Goal: Task Accomplishment & Management: Manage account settings

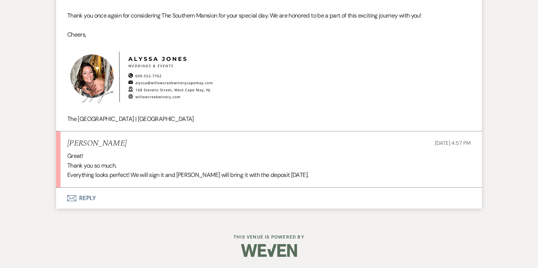
scroll to position [1467, 0]
click at [91, 206] on button "Envelope Reply" at bounding box center [269, 198] width 426 height 21
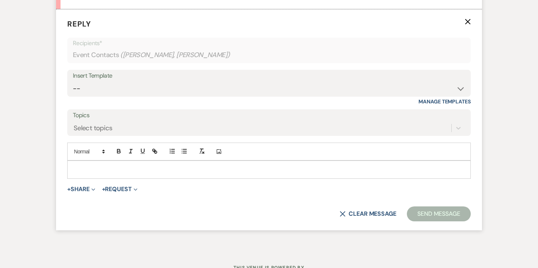
scroll to position [1645, 0]
click at [110, 178] on div at bounding box center [269, 168] width 403 height 17
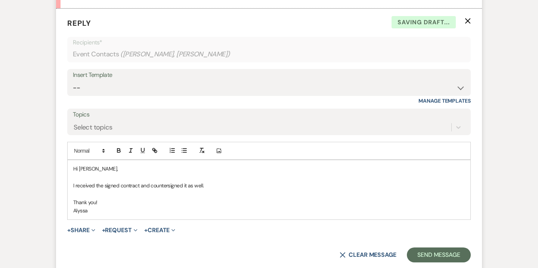
scroll to position [1657, 0]
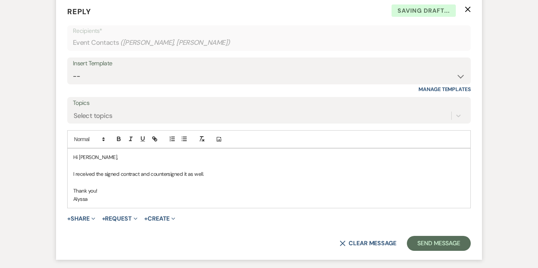
click at [399, 249] on div "X Clear message Send Message" at bounding box center [269, 243] width 404 height 15
click at [423, 251] on button "Send Message" at bounding box center [439, 243] width 64 height 15
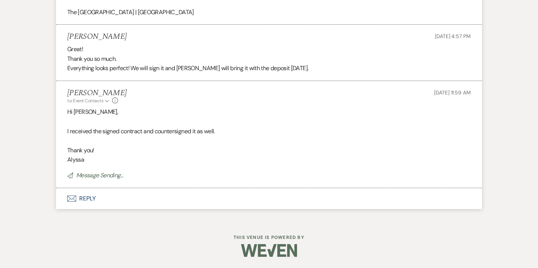
scroll to position [1520, 0]
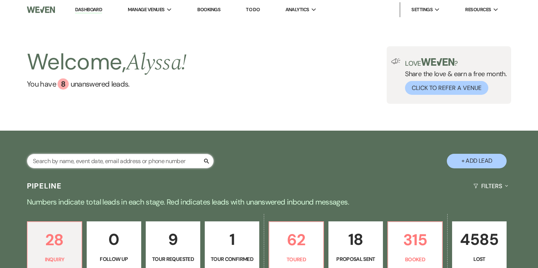
click at [77, 160] on input "text" at bounding box center [120, 161] width 187 height 15
type input "drappi"
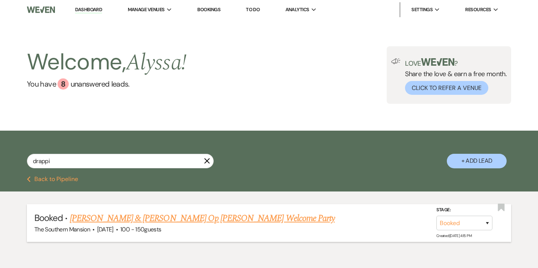
click at [155, 221] on link "[PERSON_NAME] & [PERSON_NAME] Op [PERSON_NAME] Welcome Party" at bounding box center [202, 218] width 265 height 13
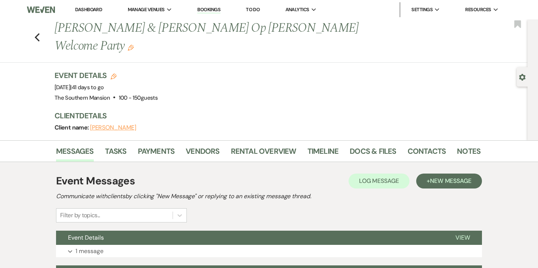
click at [465, 141] on div "Messages Tasks Payments Vendors Rental Overview Timeline Docs & Files Contacts …" at bounding box center [269, 152] width 538 height 22
click at [465, 145] on link "Notes" at bounding box center [469, 153] width 24 height 16
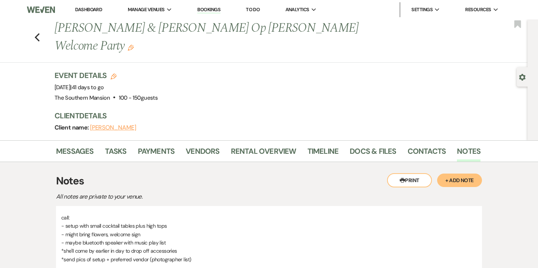
click at [470, 174] on button "+ Add Note" at bounding box center [459, 180] width 45 height 13
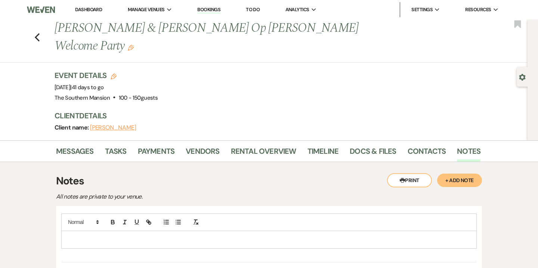
click at [172, 236] on p at bounding box center [269, 240] width 404 height 8
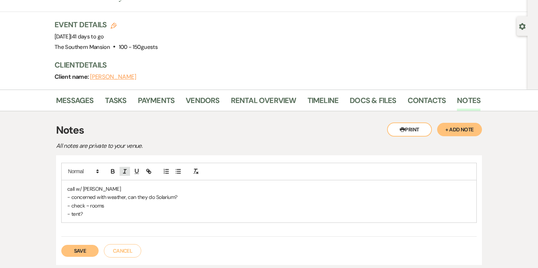
scroll to position [59, 0]
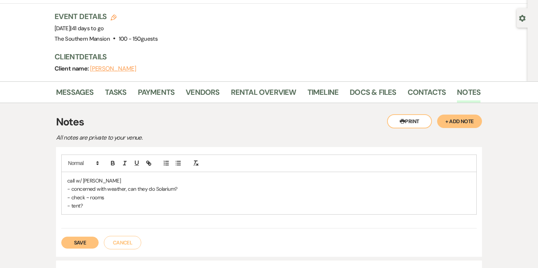
click at [82, 237] on button "Save" at bounding box center [79, 243] width 37 height 12
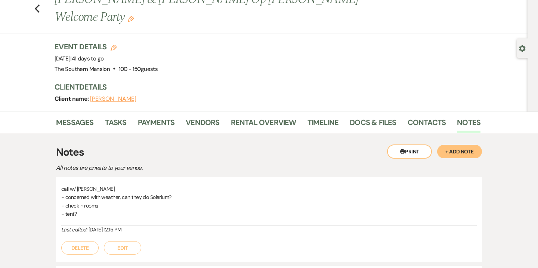
scroll to position [0, 0]
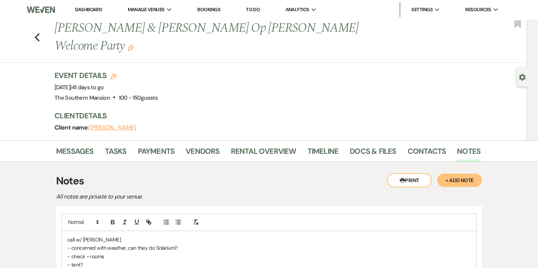
click at [127, 261] on p "- tent?" at bounding box center [269, 265] width 404 height 8
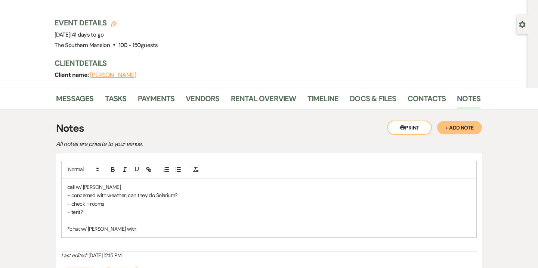
scroll to position [55, 0]
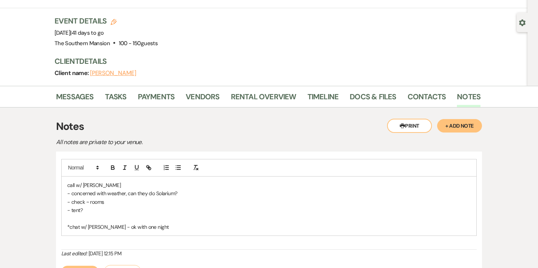
click at [90, 266] on button "Save" at bounding box center [79, 272] width 37 height 12
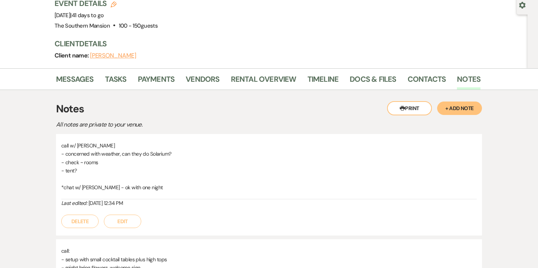
scroll to position [73, 0]
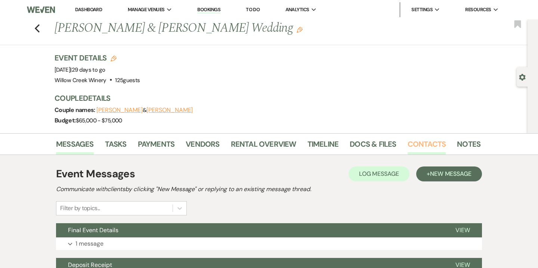
click at [420, 148] on link "Contacts" at bounding box center [427, 146] width 39 height 16
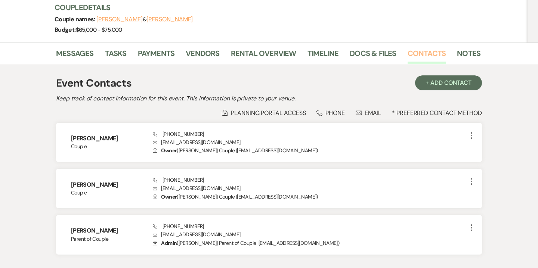
scroll to position [142, 0]
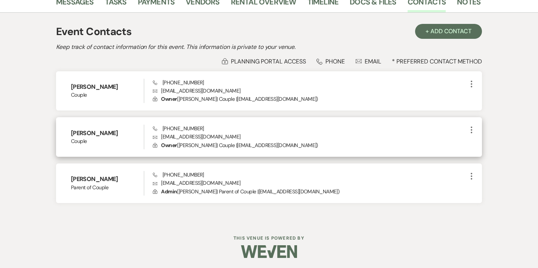
click at [170, 135] on p "Envelope schalicke@findlay.edu" at bounding box center [310, 137] width 314 height 8
copy p "schalicke@findlay.edu"
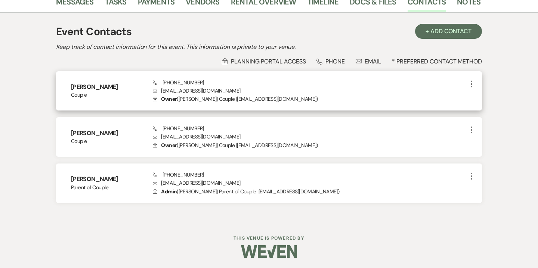
click at [168, 90] on p "Envelope dunking9911@gmail.com" at bounding box center [310, 91] width 314 height 8
copy p "dunking9911@gmail.com"
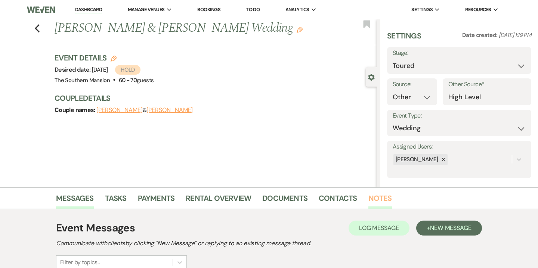
click at [382, 209] on link "Notes" at bounding box center [381, 201] width 24 height 16
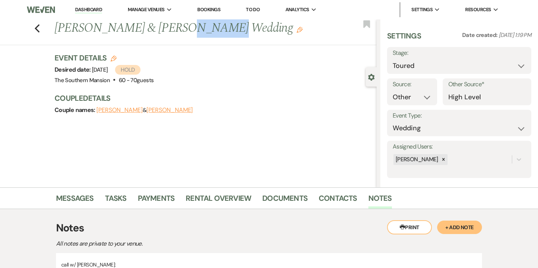
drag, startPoint x: 173, startPoint y: 25, endPoint x: 209, endPoint y: 26, distance: 35.9
click at [209, 26] on h1 "[PERSON_NAME] & [PERSON_NAME] Wedding Edit" at bounding box center [182, 28] width 255 height 18
drag, startPoint x: 55, startPoint y: 25, endPoint x: 260, endPoint y: 28, distance: 204.9
click at [260, 28] on h1 "[PERSON_NAME] & [PERSON_NAME] Wedding Edit" at bounding box center [182, 28] width 255 height 18
click at [331, 157] on div "Previous [PERSON_NAME] & [PERSON_NAME] Wedding Edit Bookmark Gear Settings Sett…" at bounding box center [188, 103] width 377 height 168
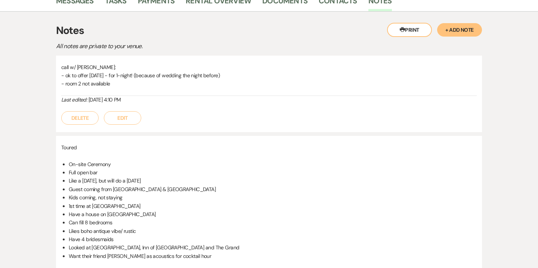
scroll to position [162, 0]
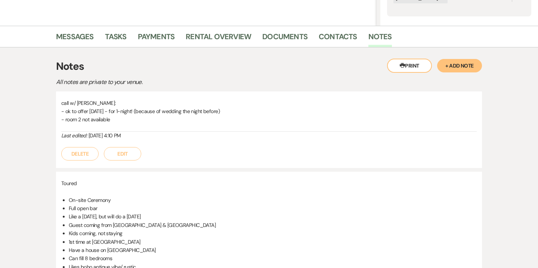
click at [458, 60] on button "+ Add Note" at bounding box center [459, 65] width 45 height 13
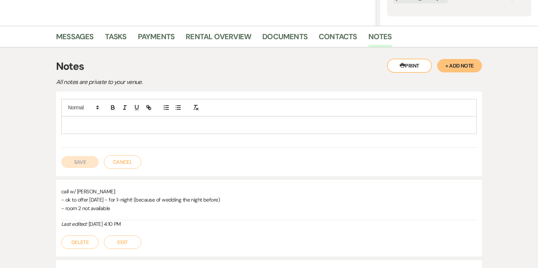
click at [173, 132] on div at bounding box center [269, 125] width 415 height 17
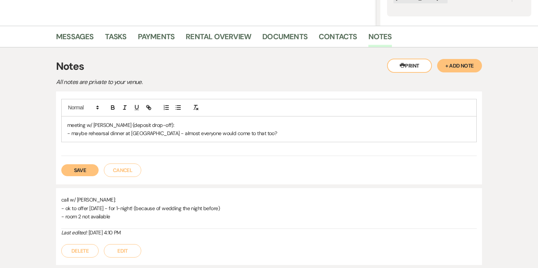
click at [188, 134] on p "- maybe rehearsal dinner at winery - almost everyone would come to that too?" at bounding box center [269, 133] width 404 height 8
click at [89, 173] on button "Save" at bounding box center [79, 170] width 37 height 12
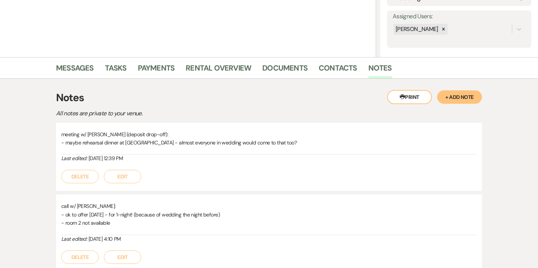
scroll to position [132, 0]
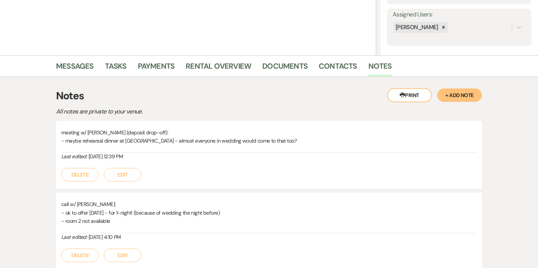
click at [127, 177] on button "Edit" at bounding box center [122, 174] width 37 height 13
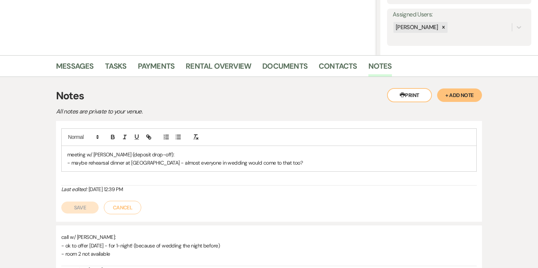
click at [274, 167] on div "meeting w/ John (deposit drop-off): - maybe rehearsal dinner at winery - almost…" at bounding box center [269, 159] width 415 height 26
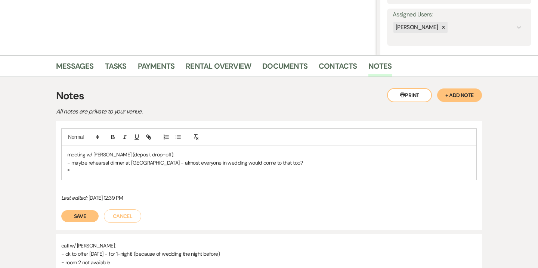
click at [87, 219] on button "Save" at bounding box center [79, 216] width 37 height 12
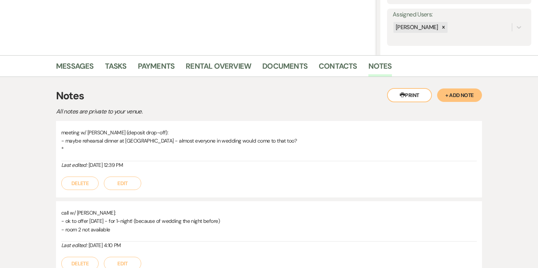
click at [118, 178] on button "Edit" at bounding box center [122, 183] width 37 height 13
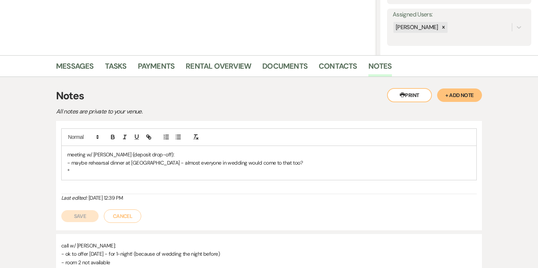
click at [107, 165] on p "- maybe rehearsal dinner at winery - almost everyone in wedding would come to t…" at bounding box center [269, 163] width 404 height 8
click at [106, 170] on p "*" at bounding box center [269, 171] width 404 height 8
click at [80, 224] on div "meeting w/ John (deposit drop-off): - maybe rehearsal dinner at winery - almost…" at bounding box center [269, 176] width 426 height 110
click at [80, 216] on button "Save" at bounding box center [79, 216] width 37 height 12
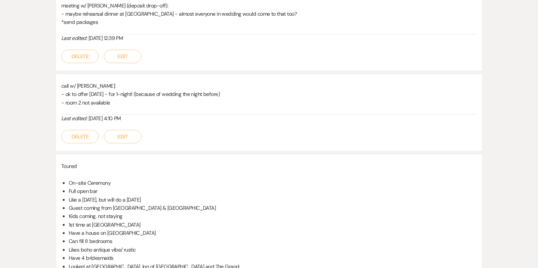
scroll to position [221, 0]
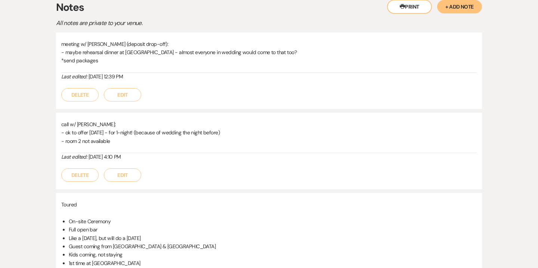
click at [126, 98] on button "Edit" at bounding box center [122, 94] width 37 height 13
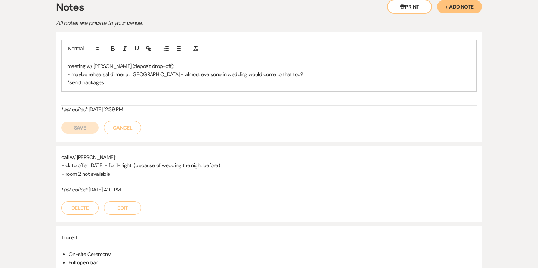
click at [277, 71] on p "- maybe rehearsal dinner at winery - almost everyone in wedding would come to t…" at bounding box center [269, 74] width 404 height 8
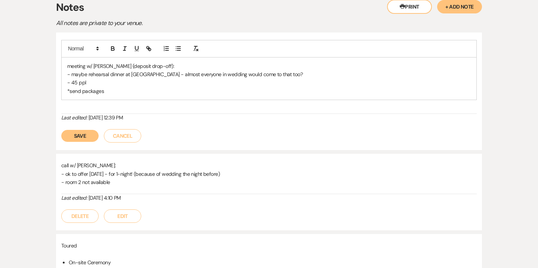
click at [89, 130] on button "Save" at bounding box center [79, 136] width 37 height 12
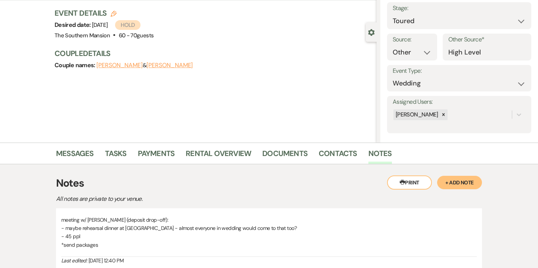
scroll to position [0, 0]
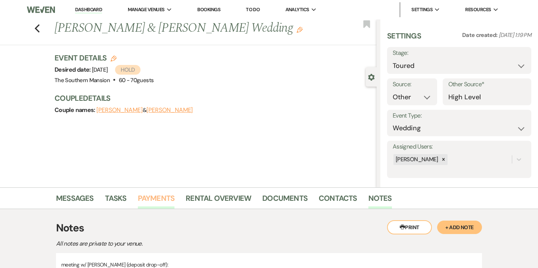
click at [151, 200] on link "Payments" at bounding box center [156, 201] width 37 height 16
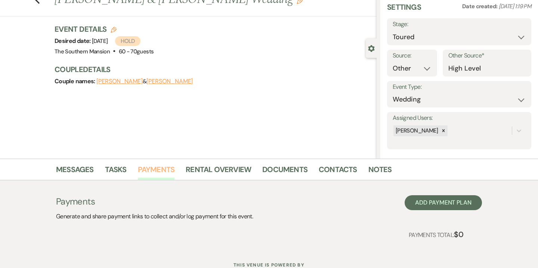
scroll to position [57, 0]
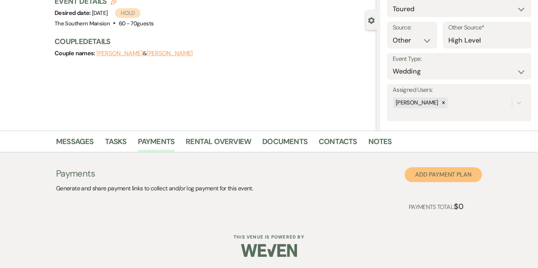
click at [451, 175] on button "Add Payment Plan" at bounding box center [443, 174] width 77 height 15
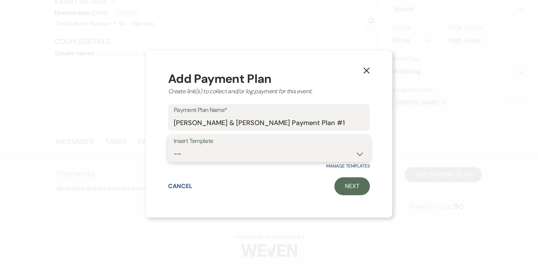
click at [255, 150] on select "-- Wedding Payment Plan - Standard" at bounding box center [269, 154] width 191 height 15
click at [352, 187] on link "Next" at bounding box center [353, 187] width 36 height 18
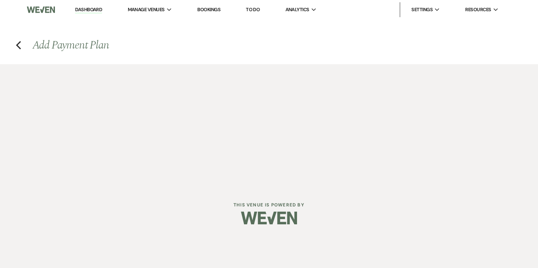
select select "2"
select select "percentage"
select select "false"
select select "client"
select select "weeks"
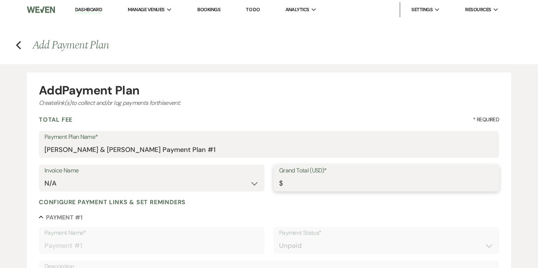
click at [340, 185] on input "Grand Total (USD)*" at bounding box center [386, 183] width 215 height 15
type input "5"
type input "5.00"
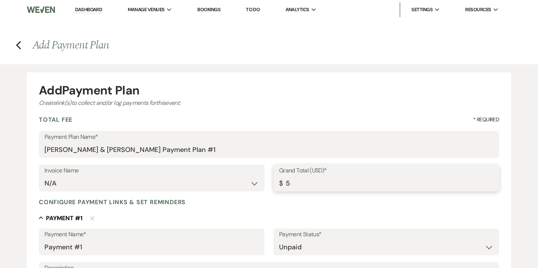
type input "50"
type input "50.00"
type input "500"
type input "500.00"
type input "5000"
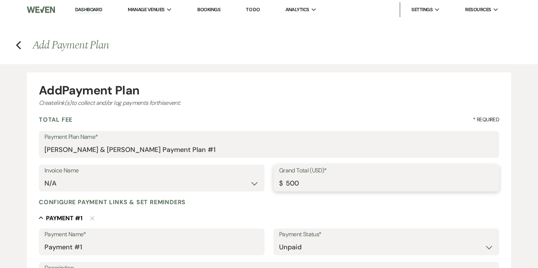
type input "5000.00"
click at [307, 123] on div "Total Fee * Required" at bounding box center [269, 120] width 461 height 8
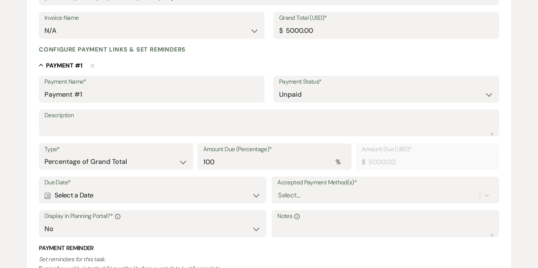
scroll to position [153, 0]
click at [292, 92] on select "Paid Unpaid" at bounding box center [386, 94] width 215 height 15
select select "1"
click at [279, 87] on select "Paid Unpaid" at bounding box center [386, 94] width 215 height 15
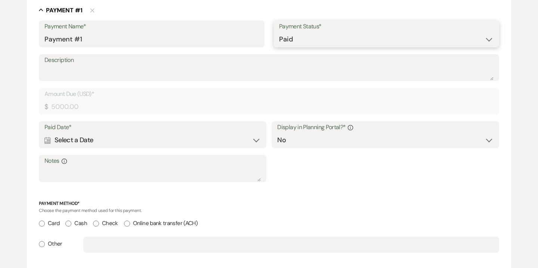
scroll to position [210, 0]
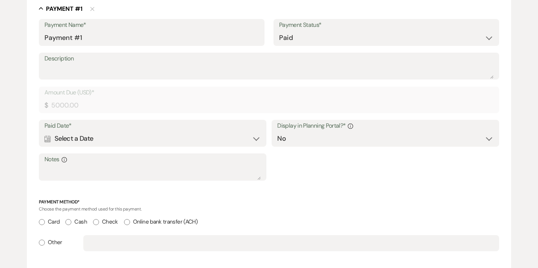
click at [192, 140] on div "Calendar Select a Date Expand" at bounding box center [152, 139] width 216 height 15
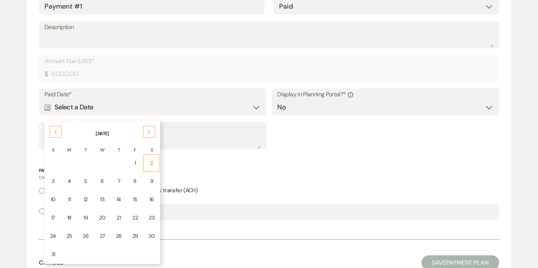
scroll to position [242, 0]
click at [137, 215] on td "22" at bounding box center [135, 218] width 16 height 18
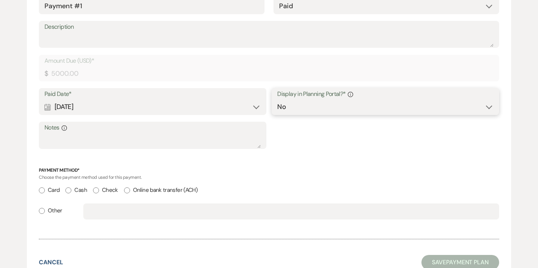
click at [296, 108] on select "Yes No" at bounding box center [385, 107] width 216 height 15
click at [292, 110] on select "Yes No" at bounding box center [385, 107] width 216 height 15
select select "true"
click at [277, 100] on select "Yes No" at bounding box center [385, 107] width 216 height 15
click at [298, 171] on p "Payment Method*" at bounding box center [269, 170] width 461 height 7
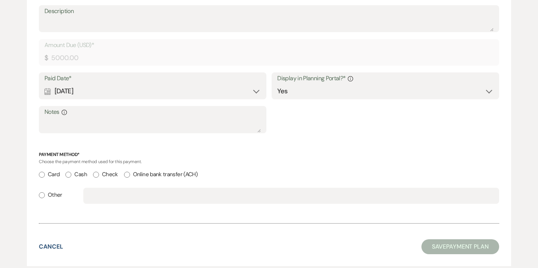
scroll to position [260, 0]
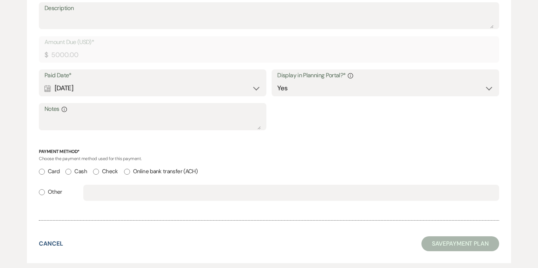
click at [70, 173] on input "Cash" at bounding box center [68, 172] width 6 height 6
radio input "true"
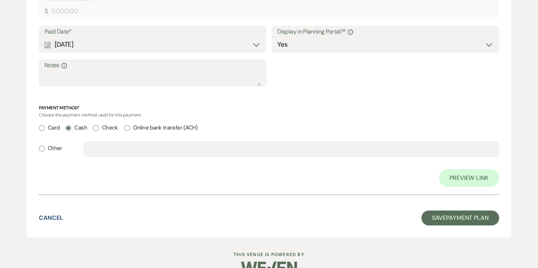
scroll to position [321, 0]
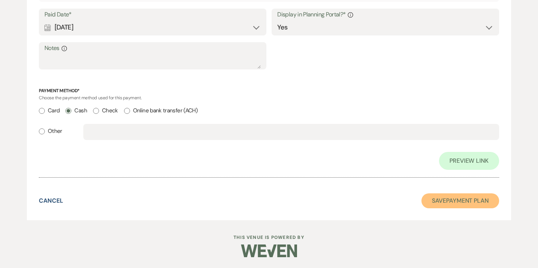
click at [451, 203] on button "Save Payment Plan" at bounding box center [461, 201] width 78 height 15
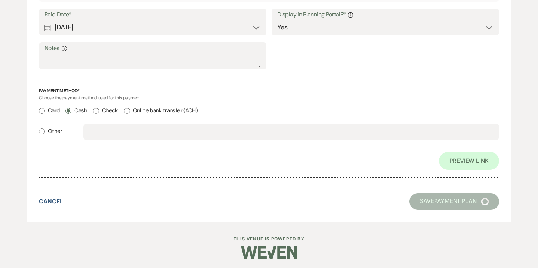
select select "5"
select select "14"
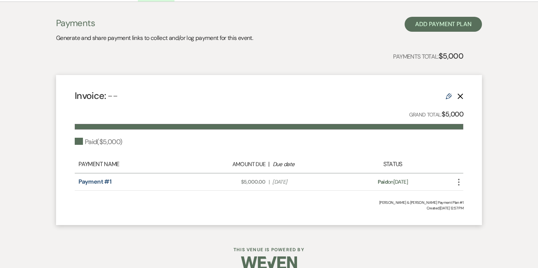
scroll to position [210, 0]
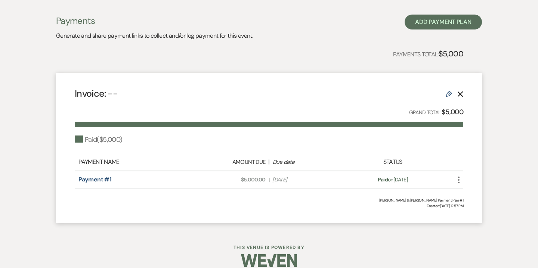
click at [460, 180] on icon "More" at bounding box center [459, 180] width 9 height 9
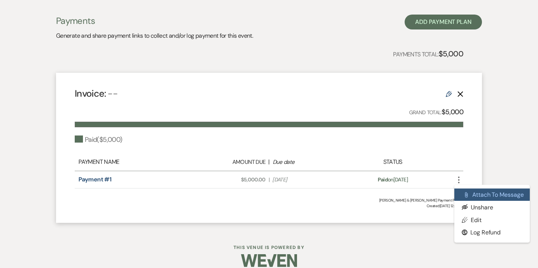
click at [478, 193] on button "Attach File Attach to Message" at bounding box center [493, 195] width 76 height 13
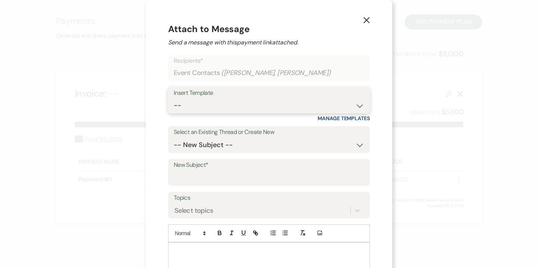
click at [228, 101] on select "-- Weven Planning Portal Introduction (Booked Events) Contract (Pre-Booked Lead…" at bounding box center [269, 105] width 191 height 15
select select "3840"
click at [174, 98] on select "-- Weven Planning Portal Introduction (Booked Events) Contract (Pre-Booked Lead…" at bounding box center [269, 105] width 191 height 15
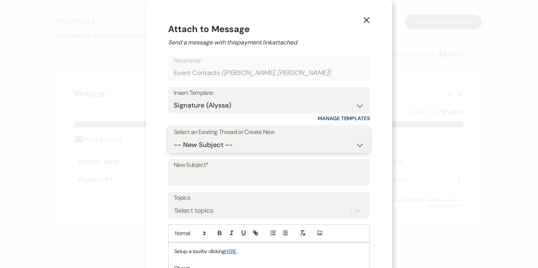
click at [234, 147] on select "-- New Subject -- So Nice to Meet You!" at bounding box center [269, 145] width 191 height 15
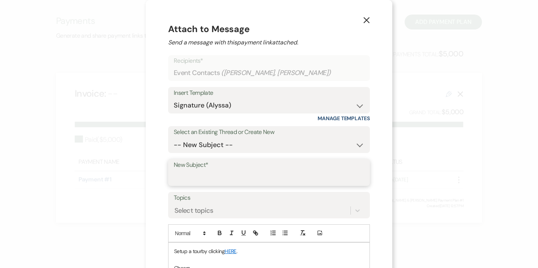
click at [232, 180] on input "New Subject*" at bounding box center [269, 178] width 191 height 15
type input "Deposit Receipt"
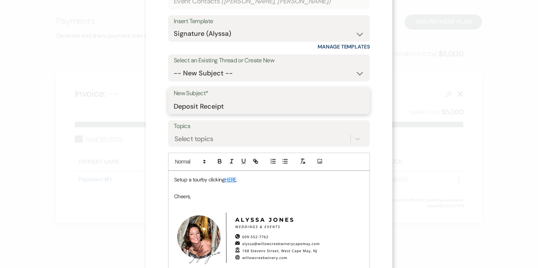
scroll to position [72, 0]
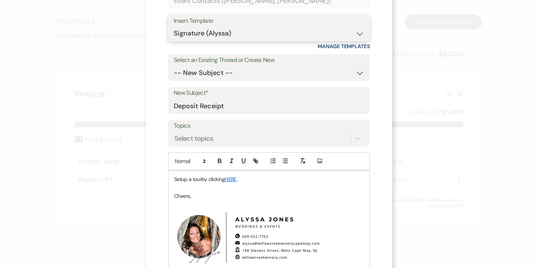
click at [217, 33] on select "-- Weven Planning Portal Introduction (Booked Events) Contract (Pre-Booked Lead…" at bounding box center [269, 33] width 191 height 15
select select "6078"
click at [174, 26] on select "-- Weven Planning Portal Introduction (Booked Events) Contract (Pre-Booked Lead…" at bounding box center [269, 33] width 191 height 15
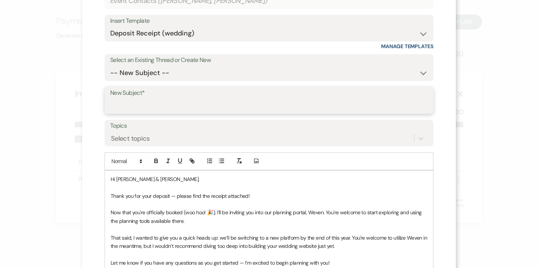
click at [168, 107] on input "New Subject*" at bounding box center [269, 106] width 318 height 15
type input "Deposit Receipt"
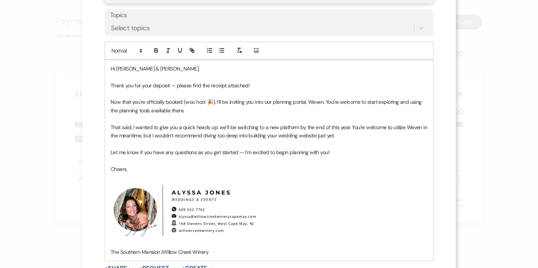
scroll to position [250, 0]
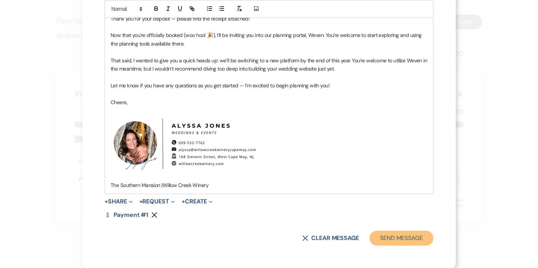
click at [407, 241] on button "Send Message" at bounding box center [402, 238] width 64 height 15
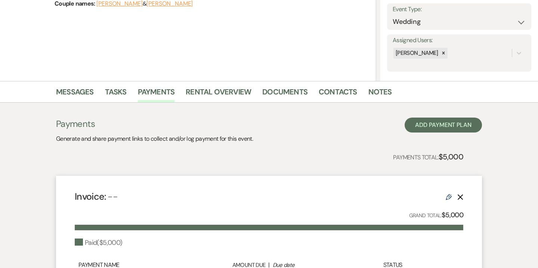
scroll to position [65, 0]
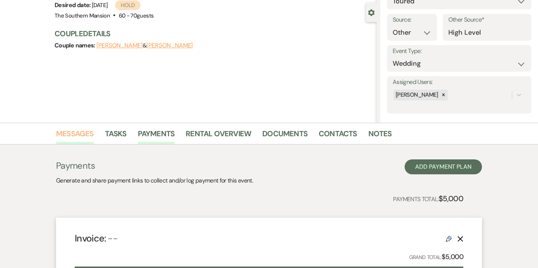
click at [89, 135] on link "Messages" at bounding box center [75, 136] width 38 height 16
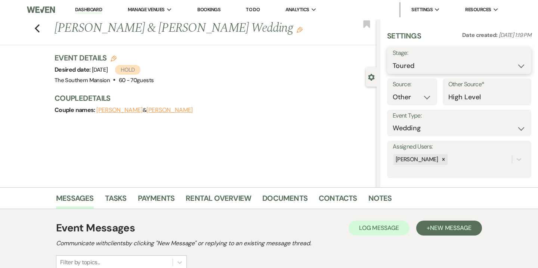
click at [406, 68] on select "Inquiry Follow Up Tour Requested Tour Confirmed Toured Proposal Sent Booked Lost" at bounding box center [459, 66] width 133 height 15
select select "7"
click at [393, 59] on select "Inquiry Follow Up Tour Requested Tour Confirmed Toured Proposal Sent Booked Lost" at bounding box center [459, 66] width 133 height 15
click at [519, 65] on button "Save" at bounding box center [517, 60] width 30 height 15
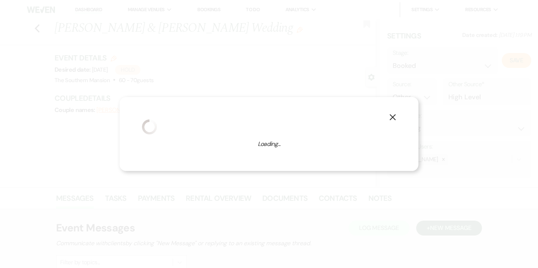
select select "1"
select select "641"
select select "false"
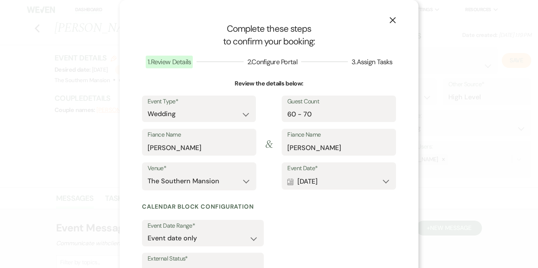
scroll to position [61, 0]
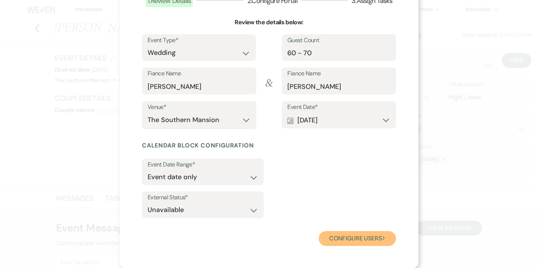
click at [352, 234] on button "Configure users Next" at bounding box center [357, 238] width 77 height 15
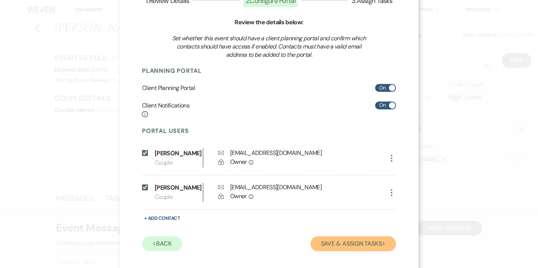
click at [338, 252] on button "Save & Assign Tasks Next" at bounding box center [354, 244] width 86 height 15
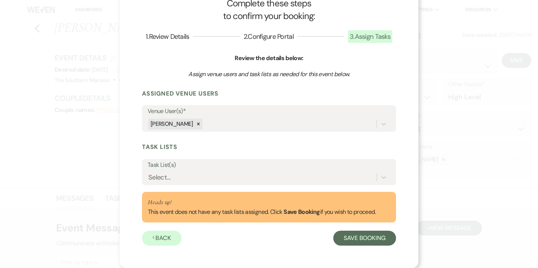
scroll to position [25, 0]
click at [269, 178] on div "Select..." at bounding box center [262, 177] width 229 height 13
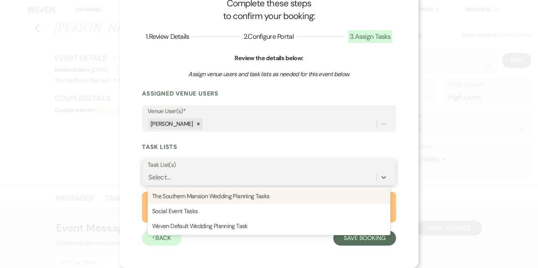
click at [265, 194] on div "The Southern Mansion Wedding Planning Tasks" at bounding box center [269, 196] width 243 height 15
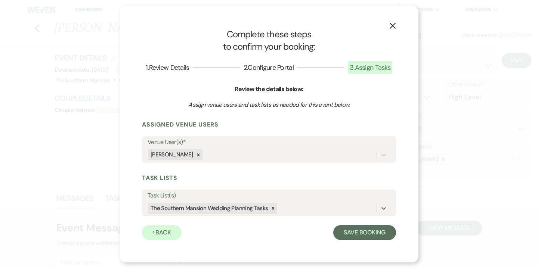
click at [362, 222] on form "Assigned Venue Users Venue User(s)* Alyssa Jones Task Lists Task List(s) option…" at bounding box center [269, 181] width 254 height 120
click at [362, 226] on button "Save Booking" at bounding box center [364, 232] width 63 height 15
select select "14"
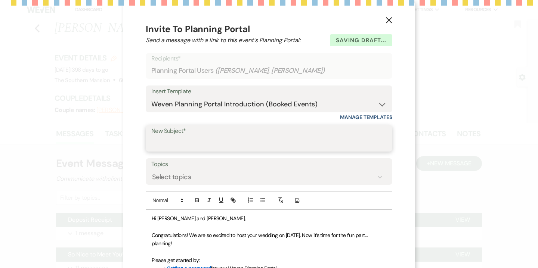
click at [283, 146] on input "New Subject*" at bounding box center [269, 143] width 236 height 15
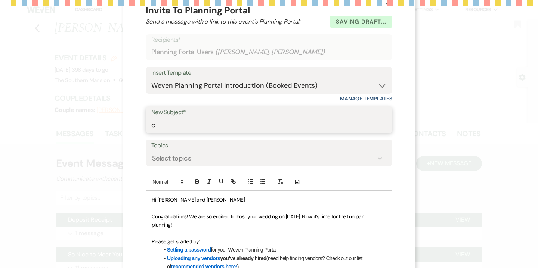
scroll to position [47, 0]
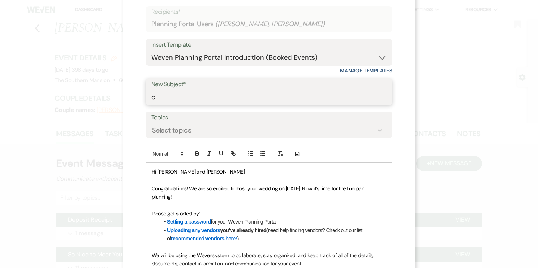
type input "Congratulations and Welcome to Weven!"
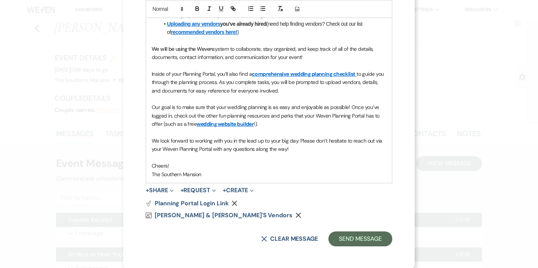
scroll to position [254, 0]
click at [365, 236] on button "Send Message" at bounding box center [361, 238] width 64 height 15
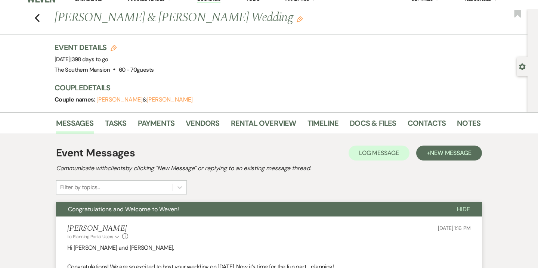
scroll to position [0, 0]
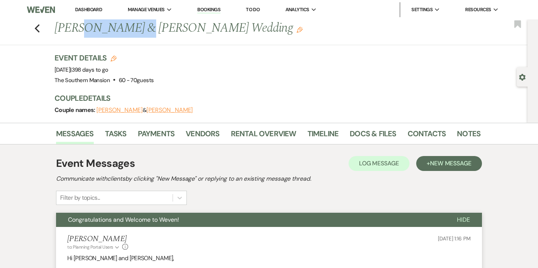
drag, startPoint x: 81, startPoint y: 28, endPoint x: 132, endPoint y: 30, distance: 51.3
click at [132, 30] on h1 "John MacLacklin & Amy Trabold's Wedding Edit" at bounding box center [222, 28] width 335 height 18
copy h1 "MacLacklin"
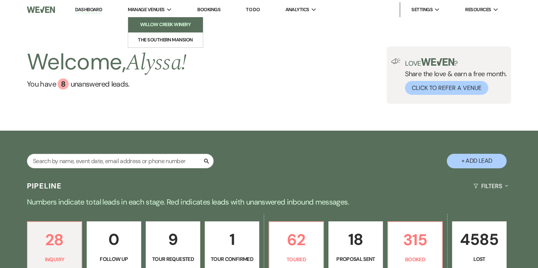
click at [155, 24] on li "Willow Creek Winery" at bounding box center [165, 24] width 67 height 7
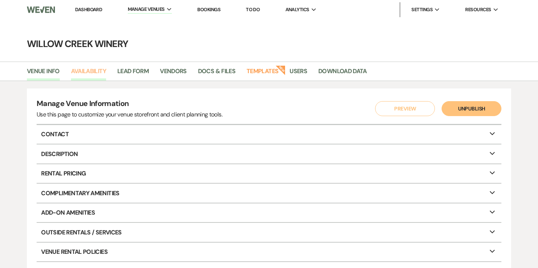
click at [96, 69] on link "Availability" at bounding box center [88, 74] width 35 height 14
select select "2"
select select "2026"
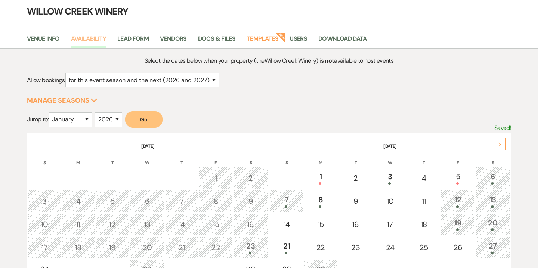
scroll to position [33, 0]
click at [503, 147] on div "Next" at bounding box center [500, 144] width 12 height 12
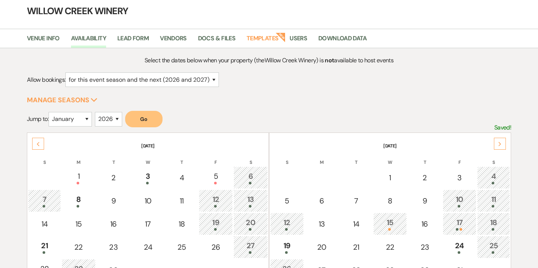
click at [503, 147] on div "Next" at bounding box center [500, 144] width 12 height 12
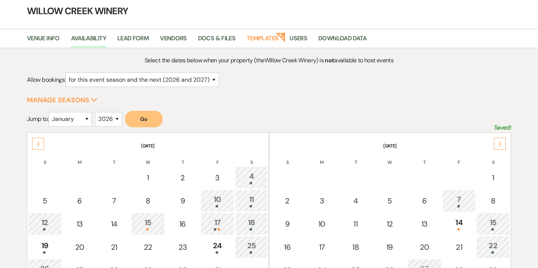
click at [503, 147] on div "Next" at bounding box center [500, 144] width 12 height 12
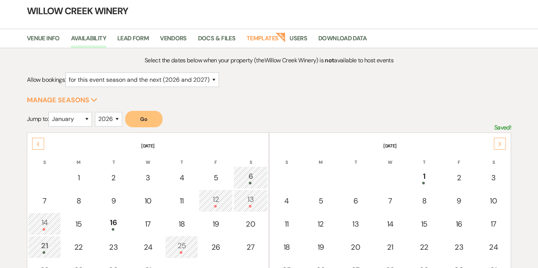
click at [503, 147] on div "Next" at bounding box center [500, 144] width 12 height 12
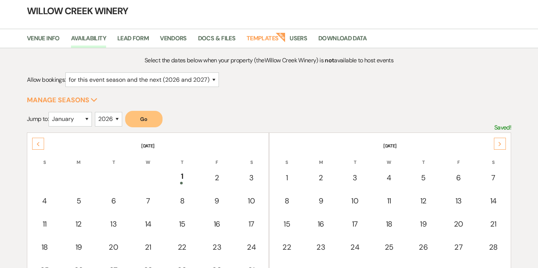
click at [503, 147] on div "Next" at bounding box center [500, 144] width 12 height 12
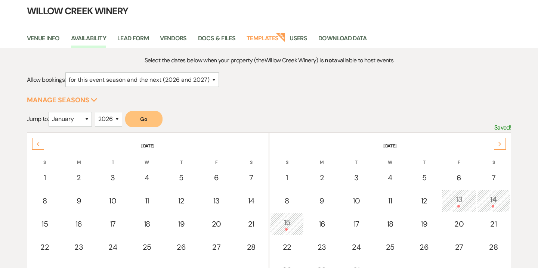
click at [503, 147] on div "Next" at bounding box center [500, 144] width 12 height 12
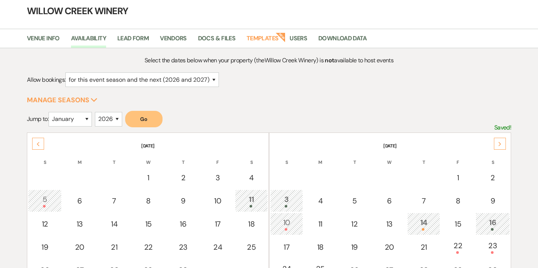
click at [503, 147] on div "Next" at bounding box center [500, 144] width 12 height 12
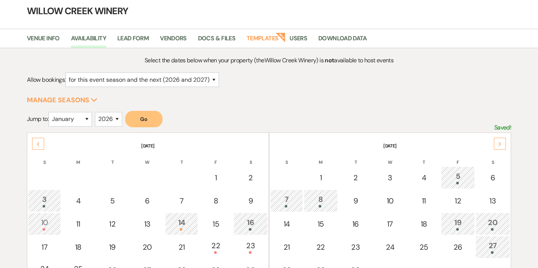
click at [503, 147] on div "Next" at bounding box center [500, 144] width 12 height 12
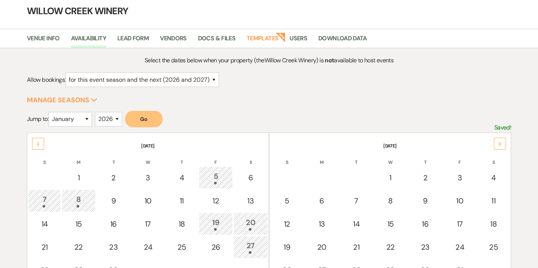
click at [503, 147] on div "Next" at bounding box center [500, 144] width 12 height 12
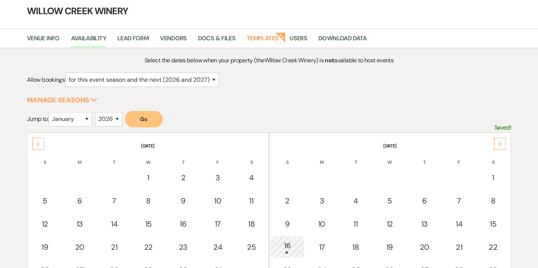
click at [503, 147] on div "Next" at bounding box center [500, 144] width 12 height 12
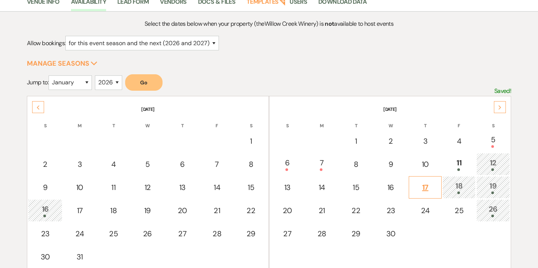
scroll to position [87, 0]
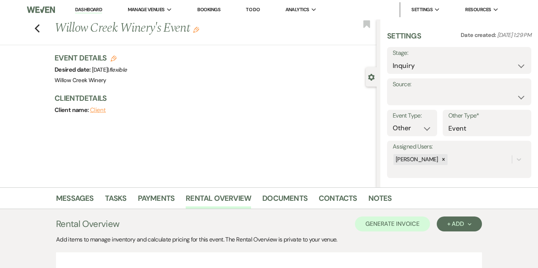
select select "13"
click at [114, 58] on icon "Edit" at bounding box center [114, 59] width 6 height 6
select select "531"
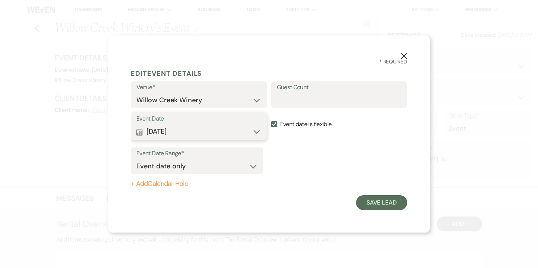
click at [173, 133] on button "Calendar May 13, 2027 Expand" at bounding box center [198, 131] width 125 height 15
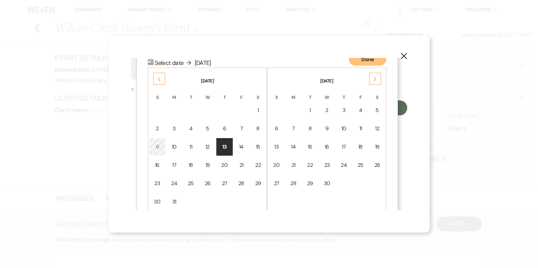
scroll to position [96, 0]
click at [159, 74] on div "Previous" at bounding box center [159, 78] width 12 height 12
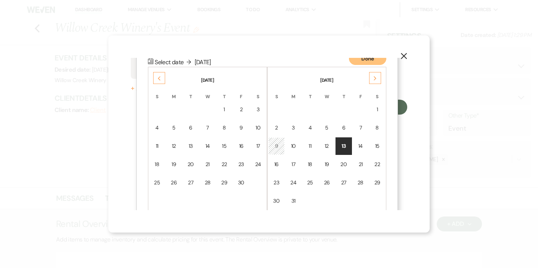
click at [159, 74] on div "Previous" at bounding box center [159, 78] width 12 height 12
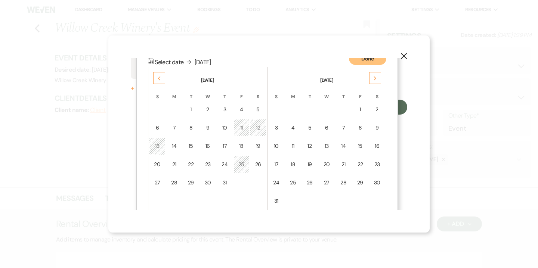
click at [159, 74] on div "Previous" at bounding box center [159, 78] width 12 height 12
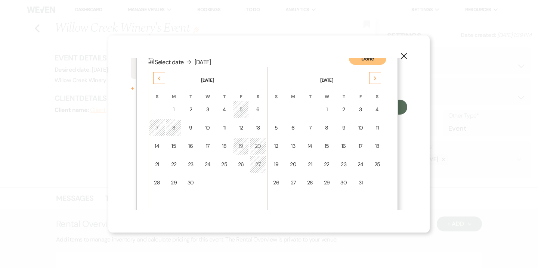
click at [377, 79] on div "Next" at bounding box center [375, 78] width 12 height 12
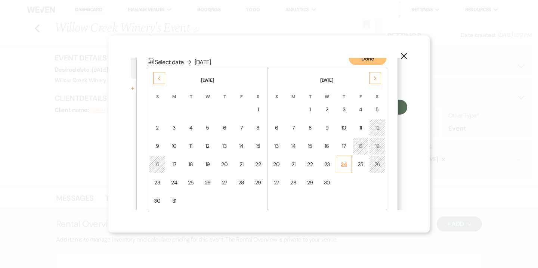
click at [344, 163] on div "24" at bounding box center [344, 165] width 6 height 8
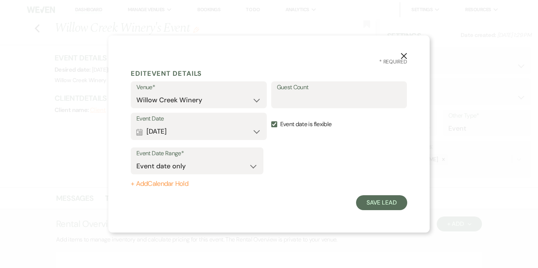
scroll to position [0, 0]
click at [381, 204] on button "Save Lead" at bounding box center [381, 203] width 51 height 15
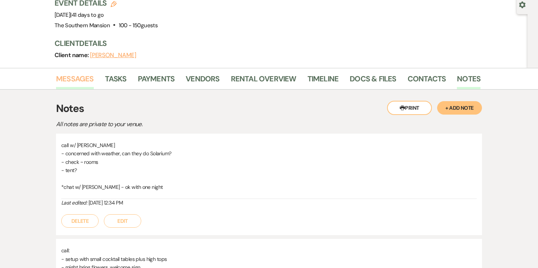
click at [84, 73] on link "Messages" at bounding box center [75, 81] width 38 height 16
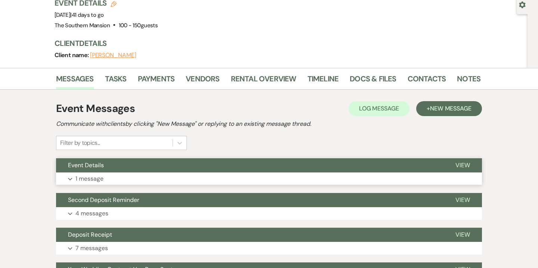
click at [280, 173] on button "Expand 1 message" at bounding box center [269, 179] width 426 height 13
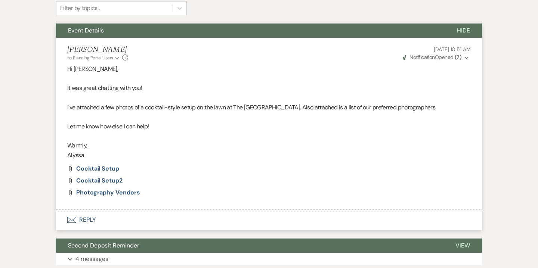
scroll to position [207, 0]
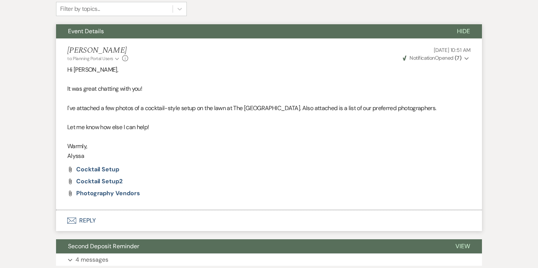
click at [95, 210] on button "Envelope Reply" at bounding box center [269, 220] width 426 height 21
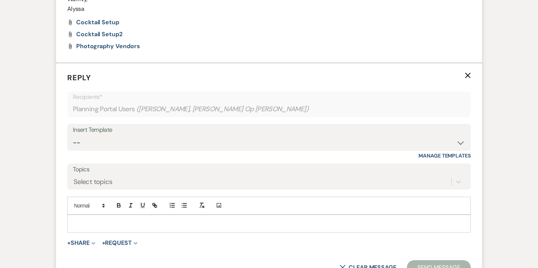
scroll to position [388, 0]
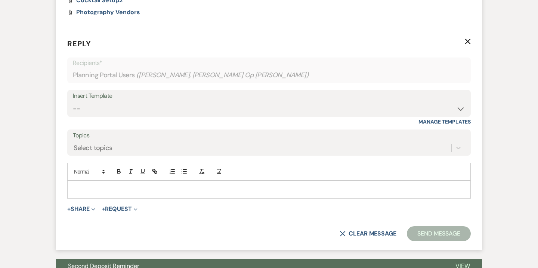
click at [169, 186] on p at bounding box center [269, 190] width 392 height 8
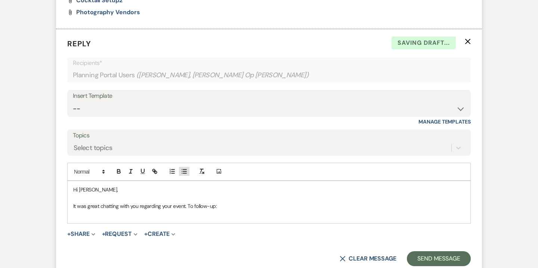
click at [184, 168] on icon "button" at bounding box center [184, 171] width 7 height 7
click at [231, 202] on p "It was great chatting with you regarding your event. To follow-up:" at bounding box center [269, 206] width 392 height 8
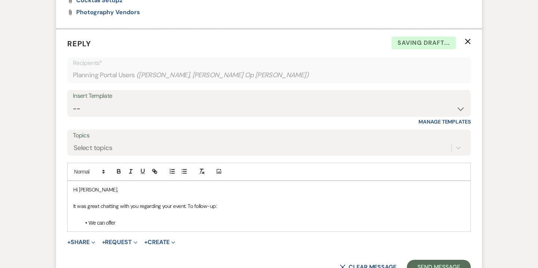
click at [133, 219] on li "We can offer" at bounding box center [273, 223] width 384 height 8
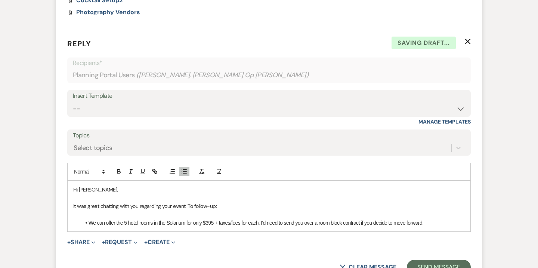
click at [362, 219] on li "We can offer the 5 hotel rooms in the Solarium for only $395 + taxes/fees for e…" at bounding box center [273, 223] width 384 height 8
click at [461, 219] on li "We can offer the 5 hotel rooms in the Solarium for only $395 + taxes/fees for e…" at bounding box center [273, 223] width 384 height 8
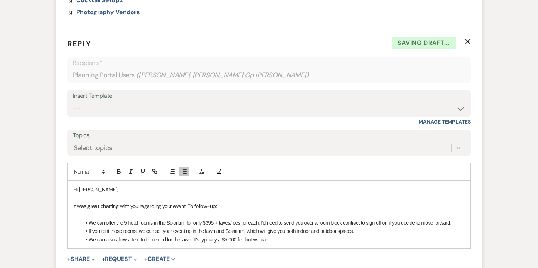
click at [239, 236] on li "We can also allow a tent to be rented for the lawn. It's typically a $5,000 fee…" at bounding box center [273, 240] width 384 height 8
click at [219, 236] on li "We can also allow a tent to be rented for the lawn. It's typically a $5,000 fee…" at bounding box center [273, 240] width 384 height 8
click at [289, 236] on li "We can also allow a tent to be rented for the lawn. It's typically comes with a…" at bounding box center [273, 240] width 384 height 8
click at [339, 236] on li "We can also allow a tent to be rented for the lawn. It's typically comes with a…" at bounding box center [273, 240] width 384 height 8
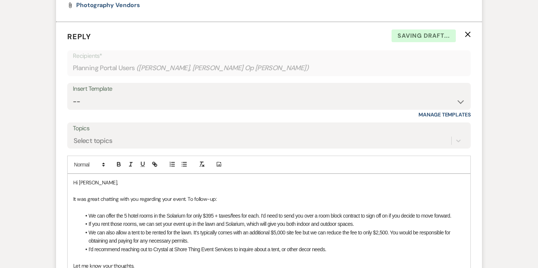
scroll to position [404, 0]
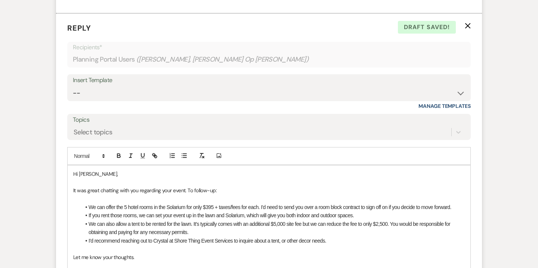
click at [330, 237] on li "I'd recommend reaching out to Crystal at Shore Thing Event Services to inquire …" at bounding box center [273, 241] width 384 height 8
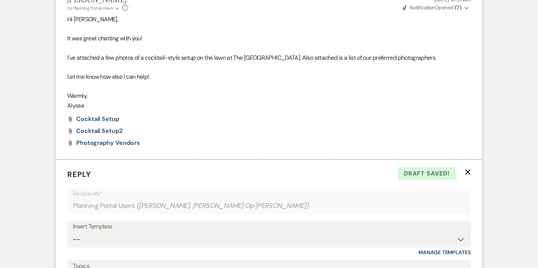
scroll to position [0, 0]
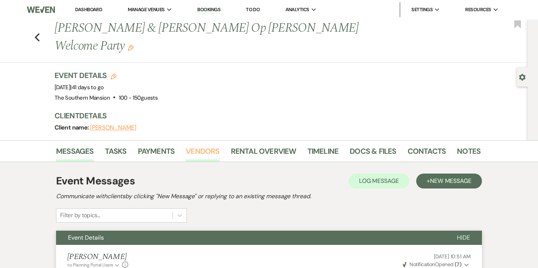
click at [213, 145] on link "Vendors" at bounding box center [203, 153] width 34 height 16
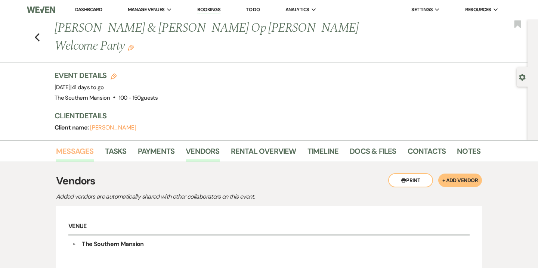
click at [79, 145] on link "Messages" at bounding box center [75, 153] width 38 height 16
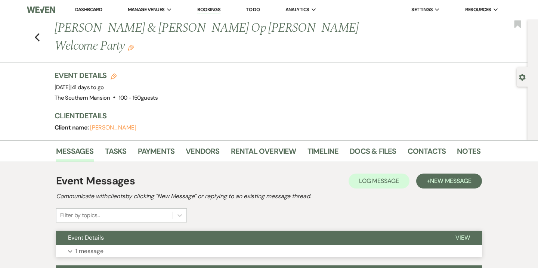
click at [170, 245] on button "Expand 1 message" at bounding box center [269, 251] width 426 height 13
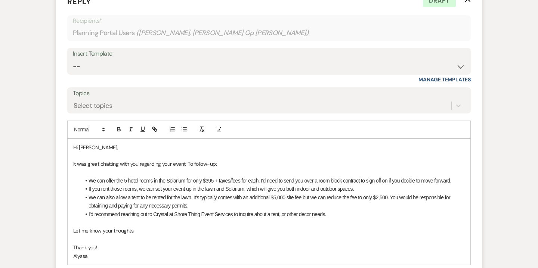
scroll to position [433, 0]
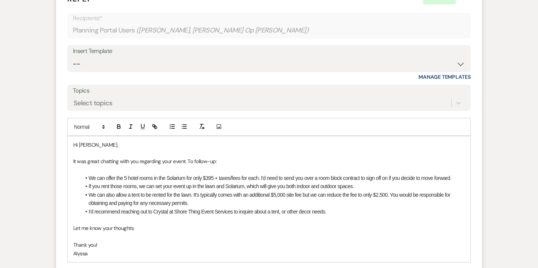
click at [335, 208] on li "I'd recommend reaching out to Crystal at Shore Thing Event Services to inquire …" at bounding box center [273, 212] width 384 height 8
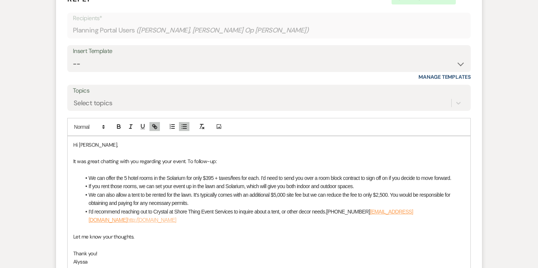
click at [330, 209] on span "(609) 498-2777" at bounding box center [348, 212] width 44 height 6
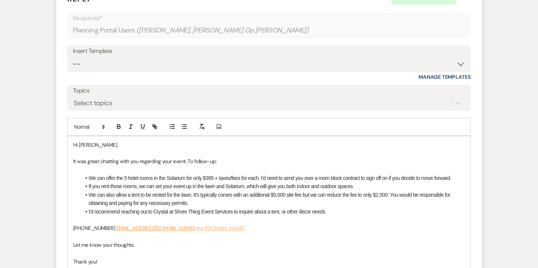
click at [344, 208] on li "I'd recommend reaching out to Crystal at Shore Thing Event Services to inquire …" at bounding box center [273, 212] width 384 height 8
click at [115, 225] on link "shorethingeventservices@gmail.com" at bounding box center [154, 228] width 79 height 7
click at [105, 225] on span "(609) 498-2777" at bounding box center [93, 228] width 41 height 7
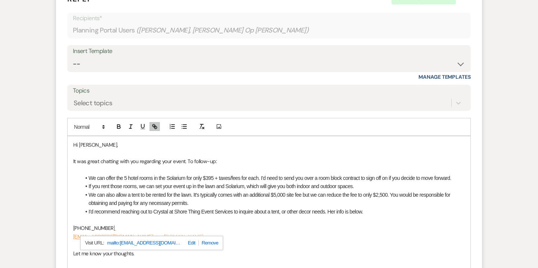
click at [118, 224] on p "(609) 498-2777" at bounding box center [269, 228] width 392 height 8
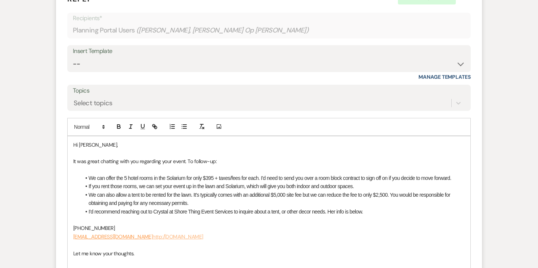
drag, startPoint x: 249, startPoint y: 219, endPoint x: 155, endPoint y: 218, distance: 94.2
click at [155, 233] on p "shorethingeventservices@gmail.com http:/www.shorethingeventservices.com" at bounding box center [269, 237] width 392 height 8
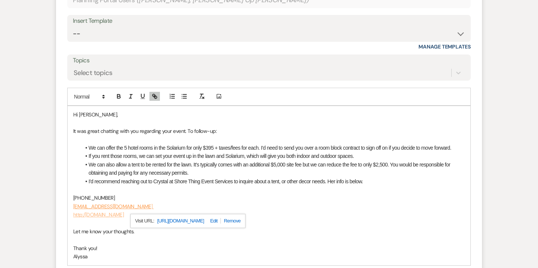
scroll to position [465, 0]
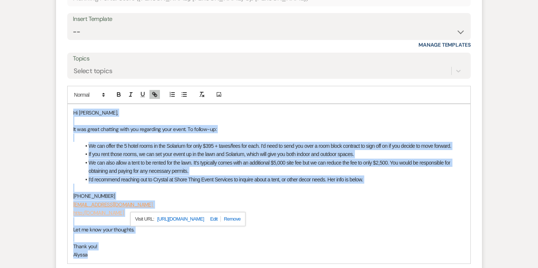
drag, startPoint x: 73, startPoint y: 92, endPoint x: 102, endPoint y: 234, distance: 144.9
click at [102, 234] on div "Hi Michelle, It was great chatting with you regarding your event. To follow-up:…" at bounding box center [269, 184] width 403 height 160
copy div "Hi Michelle, It was great chatting with you regarding your event. To follow-up:…"
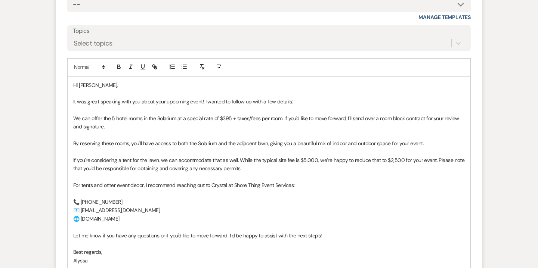
scroll to position [499, 0]
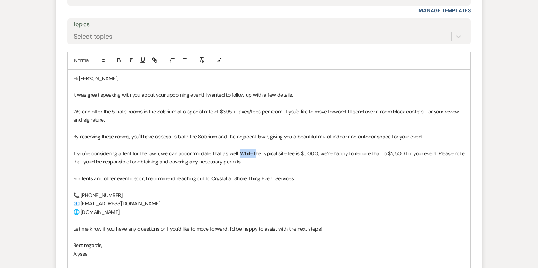
drag, startPoint x: 255, startPoint y: 134, endPoint x: 240, endPoint y: 134, distance: 15.0
click at [240, 150] on p "If you're considering a tent for the lawn, we can accommodate that as well. Whi…" at bounding box center [269, 158] width 392 height 17
click at [305, 150] on p "If you're considering a tent for the lawn, we can accommodate that as well. The…" at bounding box center [269, 158] width 392 height 17
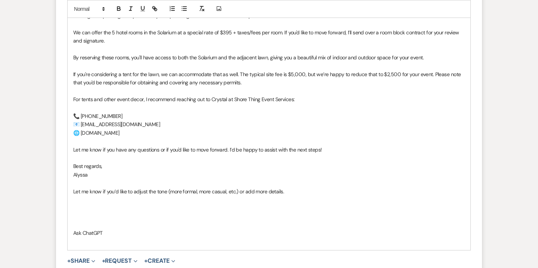
scroll to position [581, 0]
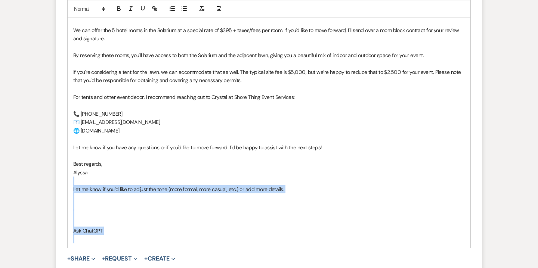
drag, startPoint x: 73, startPoint y: 163, endPoint x: 127, endPoint y: 226, distance: 83.2
click at [127, 226] on div "Hi Michelle, It was great speaking with you about your upcoming event! I wanted…" at bounding box center [269, 118] width 403 height 260
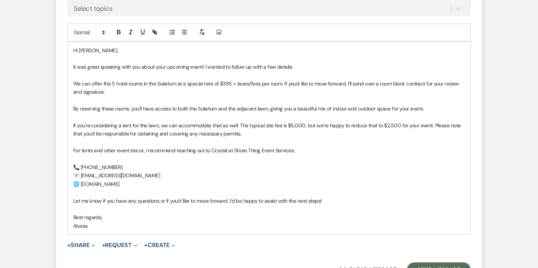
scroll to position [531, 0]
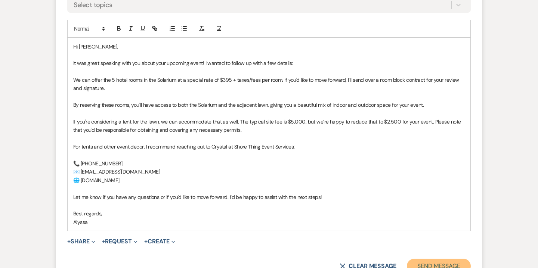
click at [441, 259] on button "Send Message" at bounding box center [439, 266] width 64 height 15
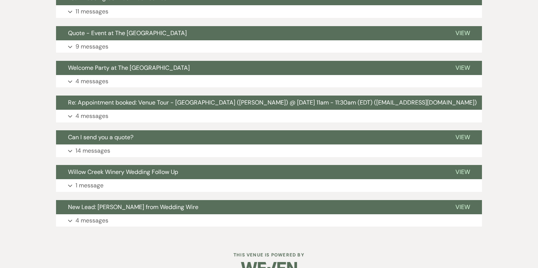
scroll to position [770, 0]
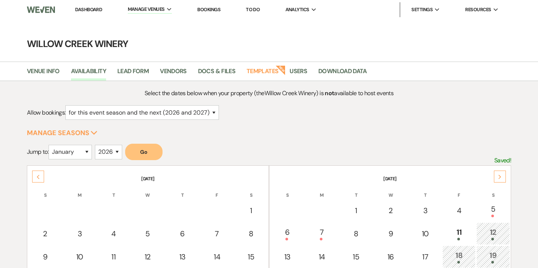
select select "2"
select select "2026"
click at [180, 74] on link "Vendors" at bounding box center [173, 74] width 27 height 14
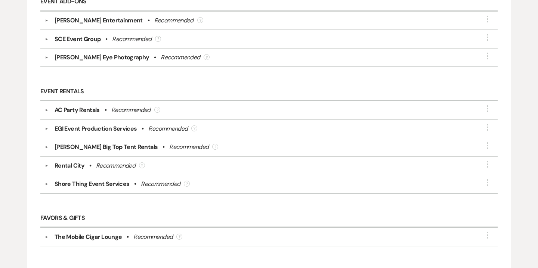
scroll to position [790, 0]
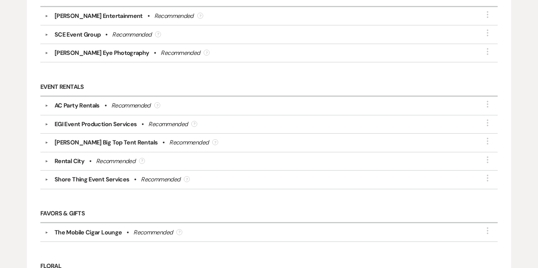
click at [95, 178] on div "Shore Thing Event Services" at bounding box center [92, 179] width 75 height 9
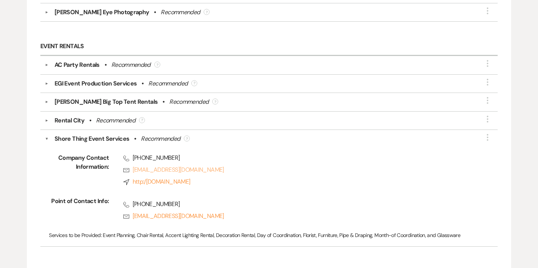
scroll to position [834, 0]
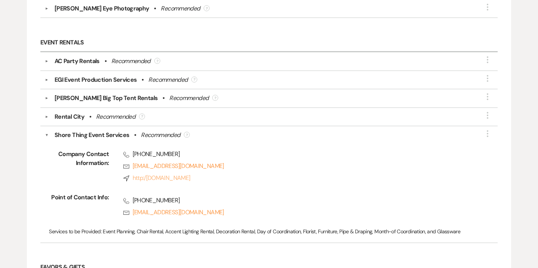
drag, startPoint x: 132, startPoint y: 147, endPoint x: 239, endPoint y: 170, distance: 109.0
click at [239, 170] on div "Phone [PHONE_NUMBER] Rsvp [EMAIL_ADDRESS][DOMAIN_NAME] Compass http:/[DOMAIN_NA…" at bounding box center [290, 168] width 363 height 36
copy div "[PHONE_NUMBER] Rsvp [EMAIL_ADDRESS][DOMAIN_NAME] Compass http:/[DOMAIN_NAME]"
